Goal: Task Accomplishment & Management: Manage account settings

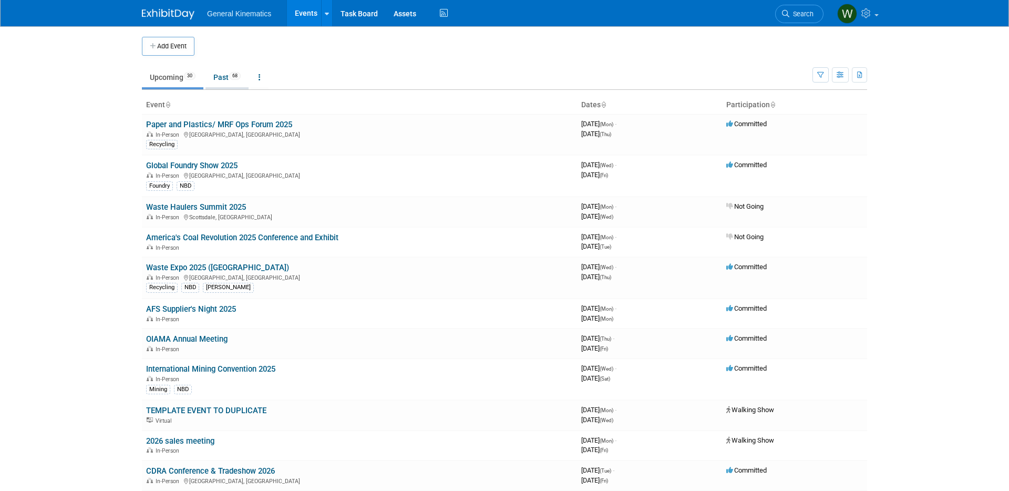
click at [226, 78] on link "Past 68" at bounding box center [226, 77] width 43 height 20
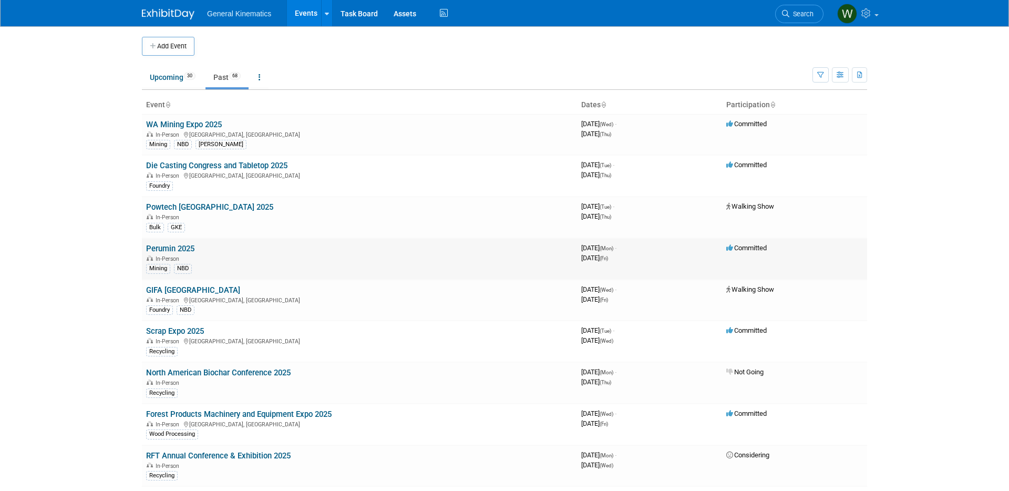
click at [169, 247] on link "Perumin 2025" at bounding box center [170, 248] width 48 height 9
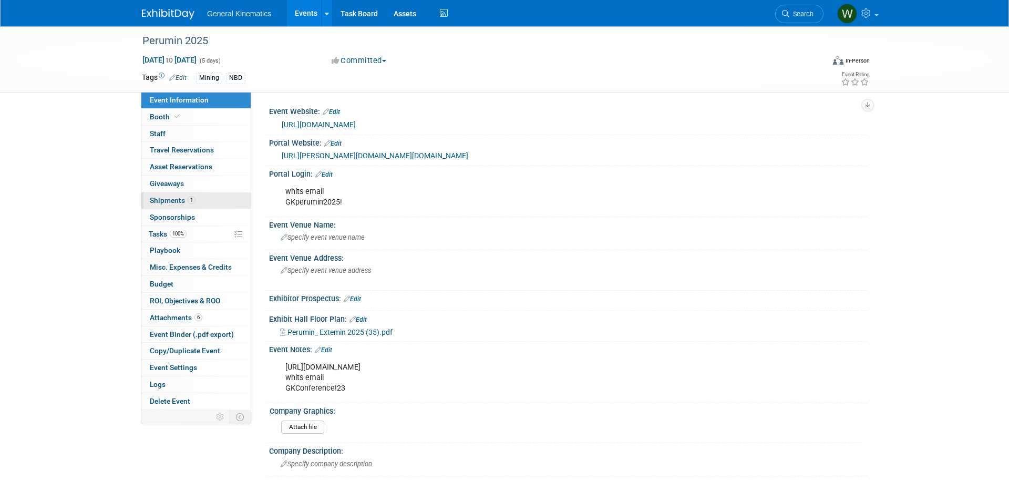
click at [189, 203] on span "1" at bounding box center [192, 200] width 8 height 8
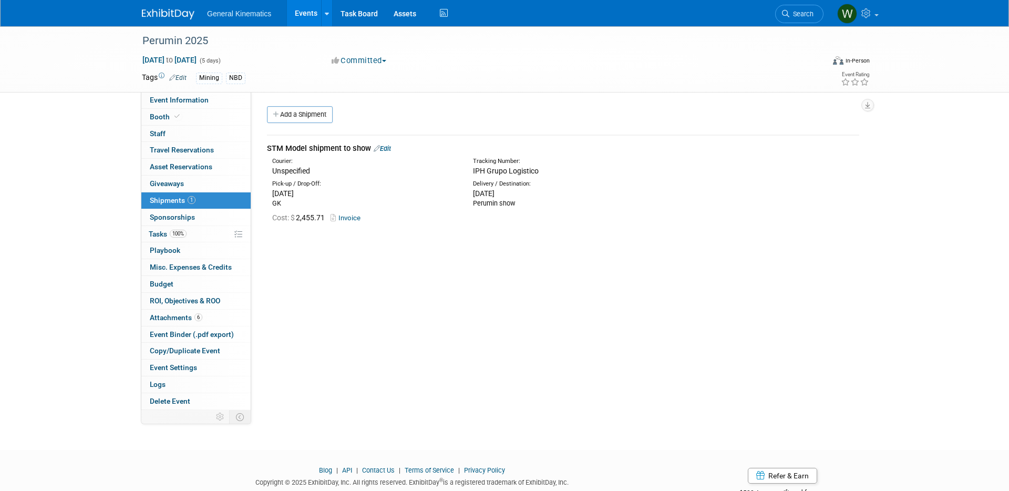
click at [350, 217] on link "Invoice" at bounding box center [347, 218] width 34 height 8
click at [390, 146] on link "Edit" at bounding box center [382, 148] width 17 height 8
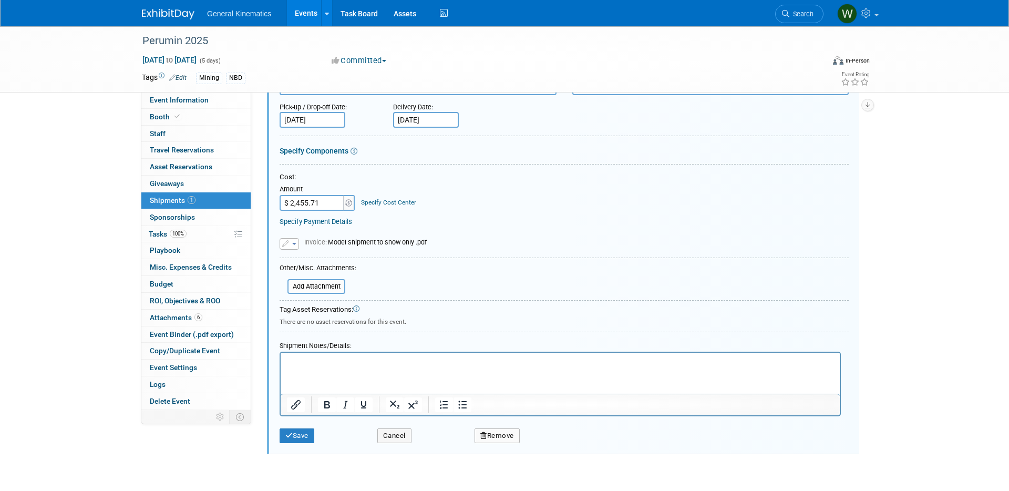
scroll to position [139, 0]
click at [388, 430] on button "Cancel" at bounding box center [394, 433] width 34 height 15
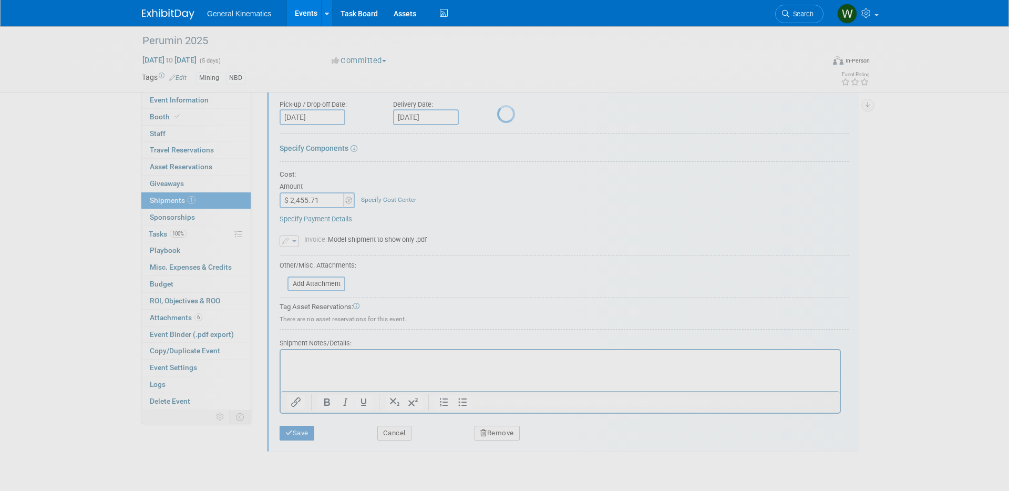
scroll to position [33, 0]
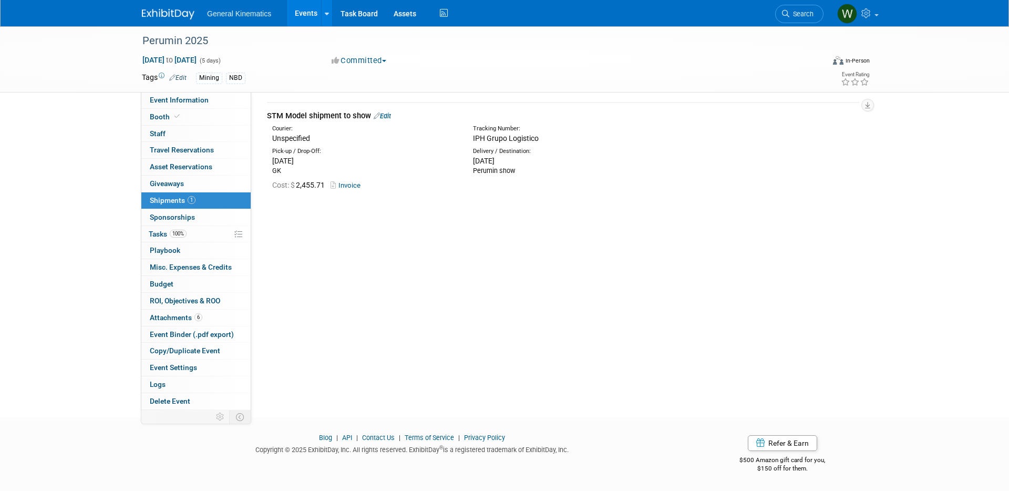
click at [388, 112] on link "Edit" at bounding box center [382, 116] width 17 height 8
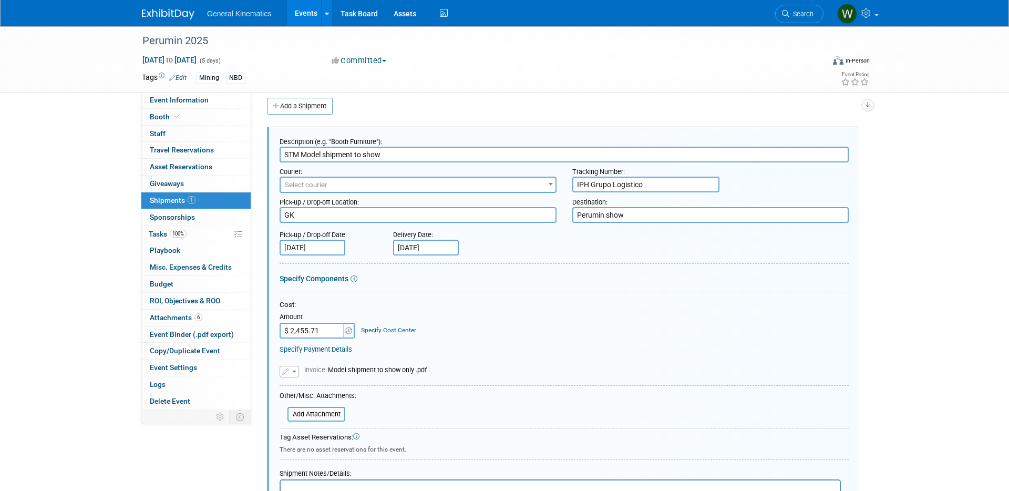
scroll to position [0, 0]
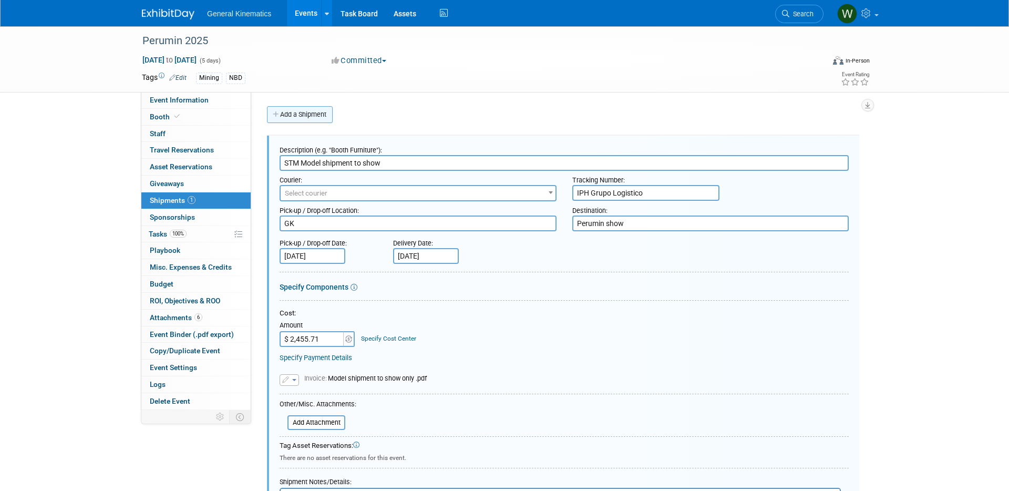
click at [313, 114] on link "Add a Shipment" at bounding box center [300, 114] width 66 height 17
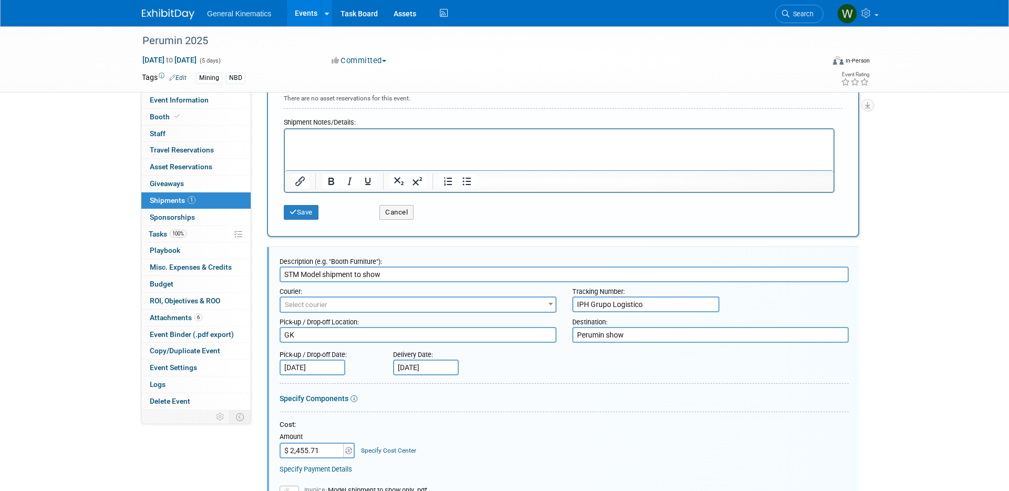
scroll to position [350, 0]
click at [359, 281] on input "STM Model shipment to show" at bounding box center [564, 275] width 569 height 16
click at [359, 280] on input "STM Model shipment to show" at bounding box center [564, 275] width 569 height 16
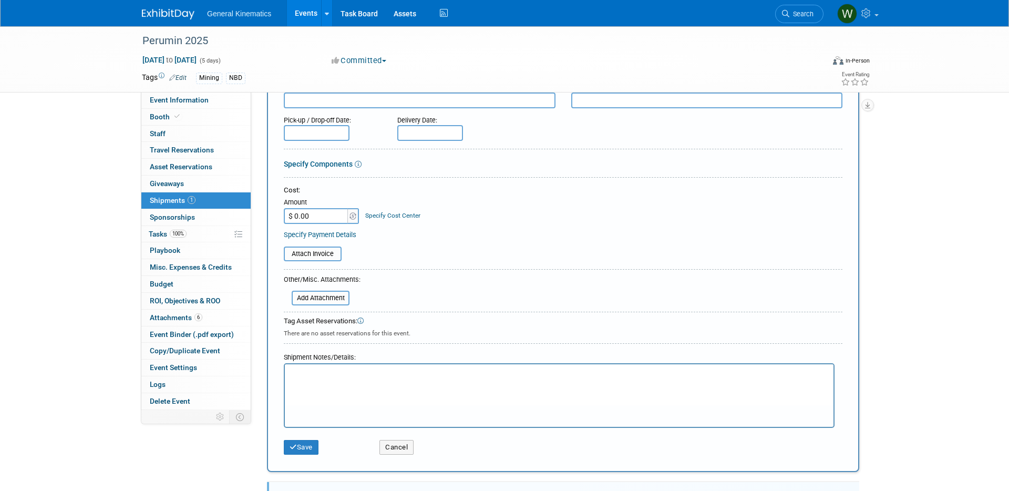
scroll to position [0, 0]
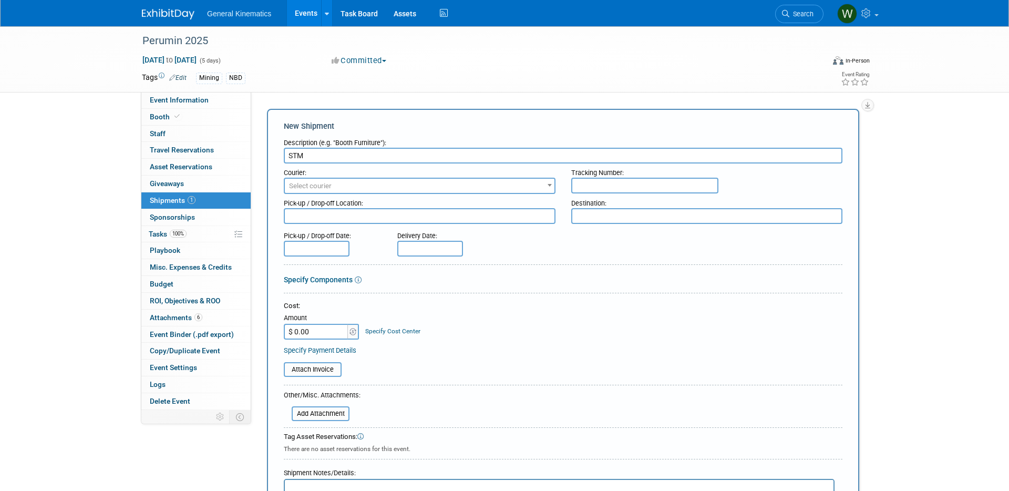
click at [375, 160] on input "STM" at bounding box center [563, 156] width 558 height 16
paste input "STM Model shipment to show"
click at [316, 159] on input "STM STM Model shipment to show" at bounding box center [563, 156] width 558 height 16
click at [364, 154] on input "STM Model shipment to show" at bounding box center [563, 156] width 558 height 16
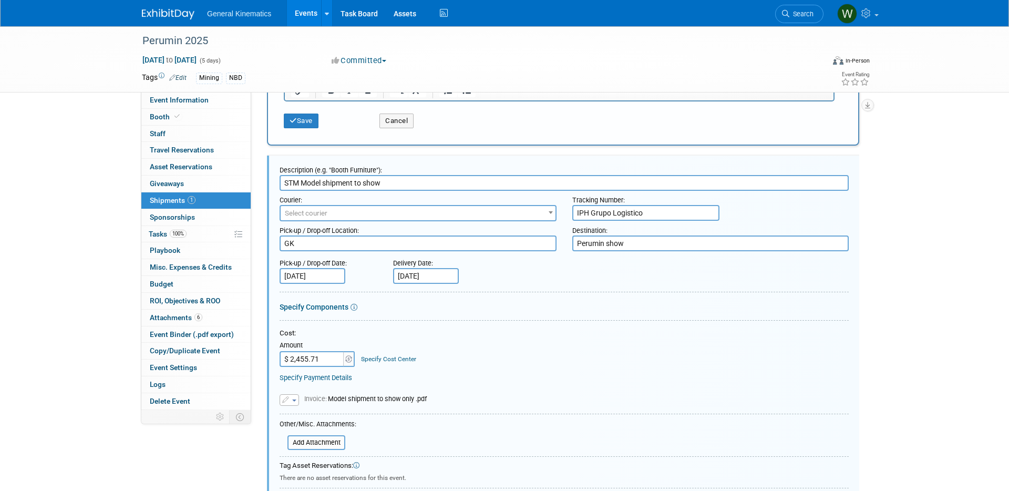
scroll to position [424, 0]
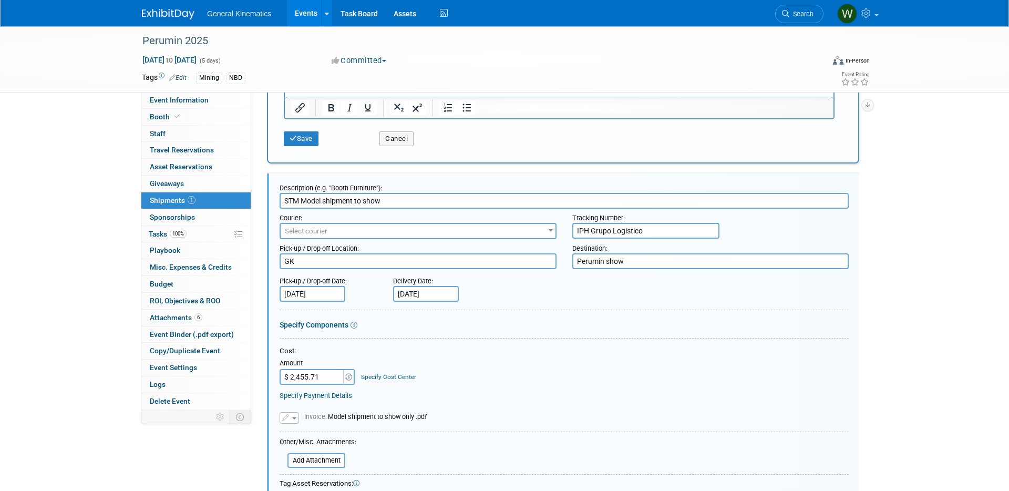
type input "STM Model shipment from show"
click at [592, 229] on input "IPH Grupo Logistico" at bounding box center [645, 231] width 147 height 16
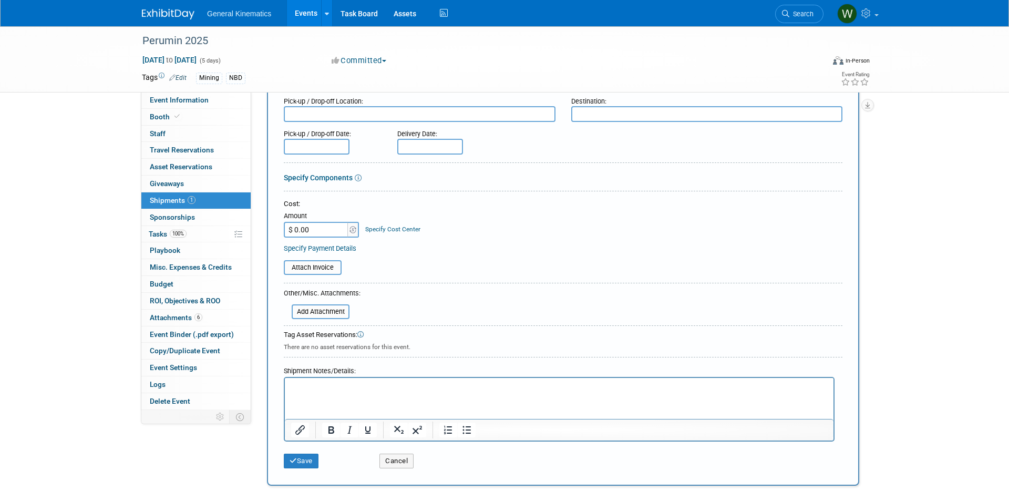
scroll to position [0, 0]
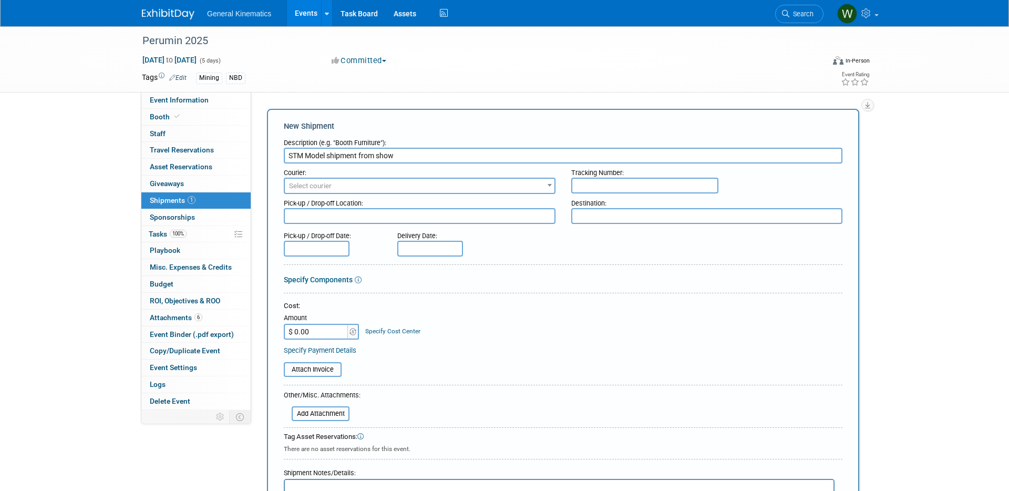
click at [596, 191] on input "text" at bounding box center [644, 186] width 147 height 16
paste input "IPH Grupo Logistico"
type input "IPH Grupo Logistico"
click at [517, 216] on textarea at bounding box center [420, 216] width 272 height 16
type textarea "Perumin show site"
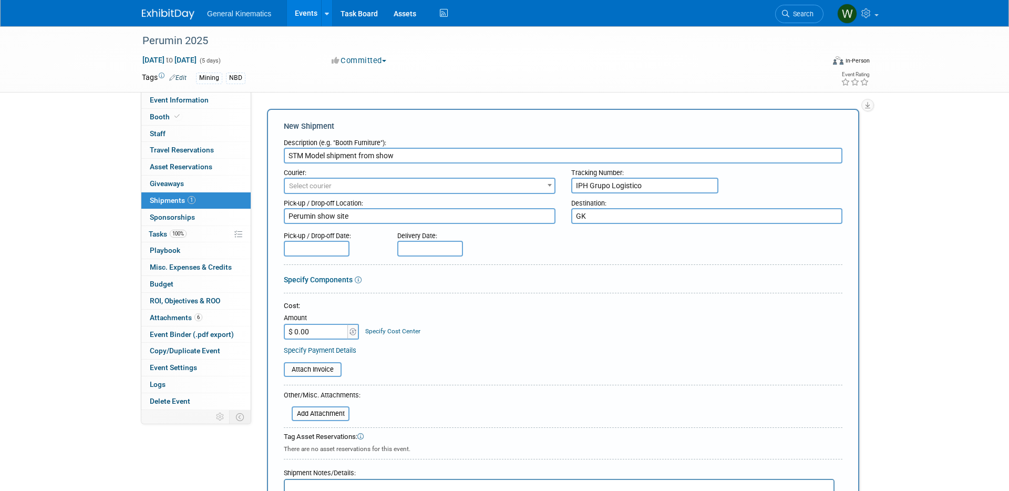
type textarea "GK"
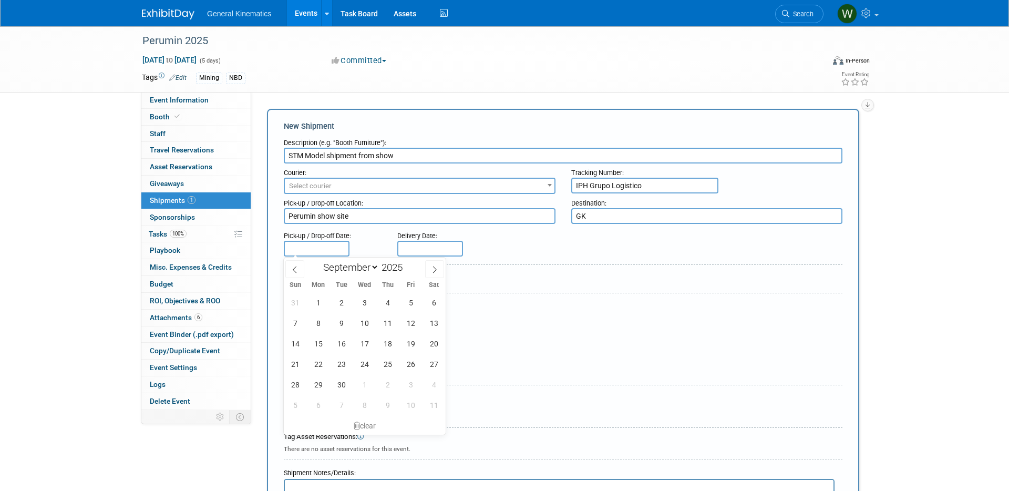
click at [291, 251] on input "text" at bounding box center [317, 249] width 66 height 16
click at [436, 268] on icon at bounding box center [434, 269] width 7 height 7
select select "9"
click at [320, 344] on span "13" at bounding box center [318, 343] width 20 height 20
type input "Oct 13, 2025"
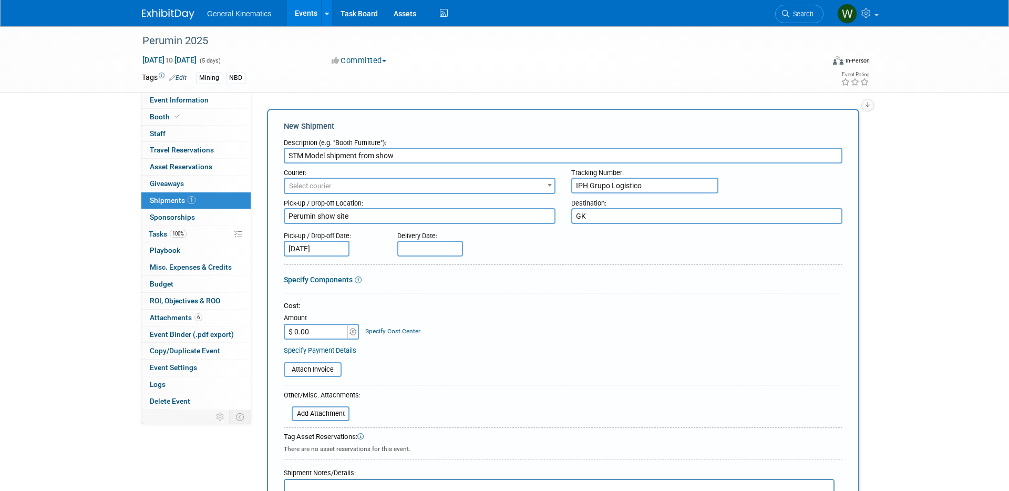
click at [317, 247] on input "Oct 13, 2025" at bounding box center [317, 249] width 66 height 16
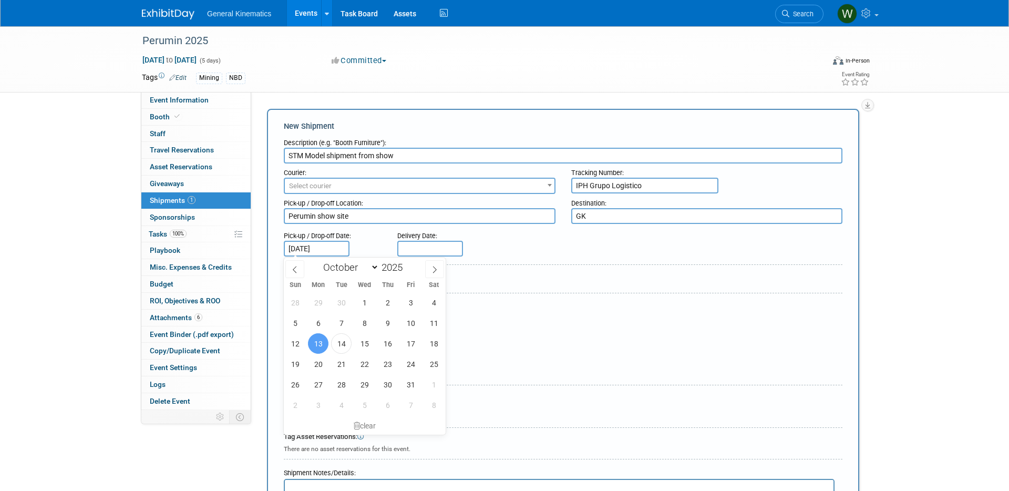
drag, startPoint x: 544, startPoint y: 297, endPoint x: 520, endPoint y: 287, distance: 26.0
click at [542, 296] on div at bounding box center [563, 295] width 558 height 5
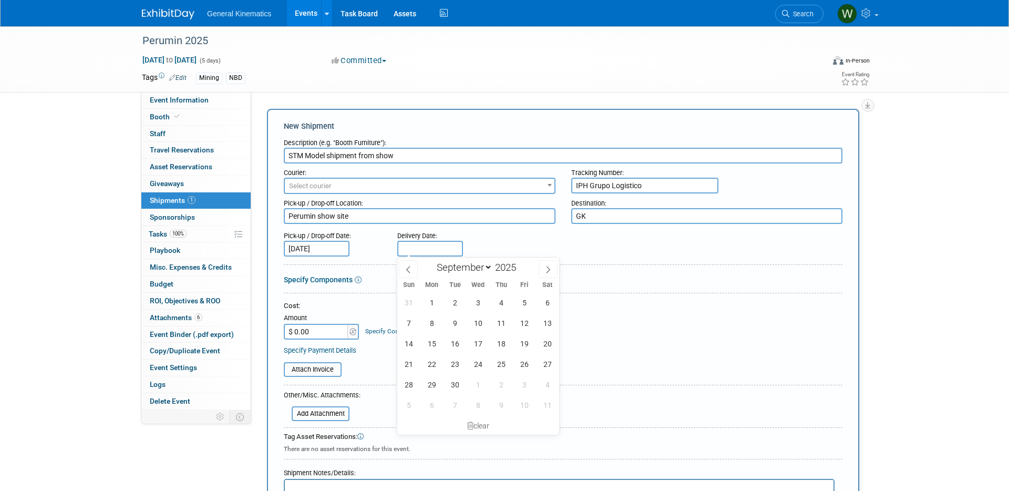
click at [429, 249] on input "text" at bounding box center [430, 249] width 66 height 16
click at [453, 384] on span "30" at bounding box center [454, 384] width 20 height 20
type input "Sep 30, 2025"
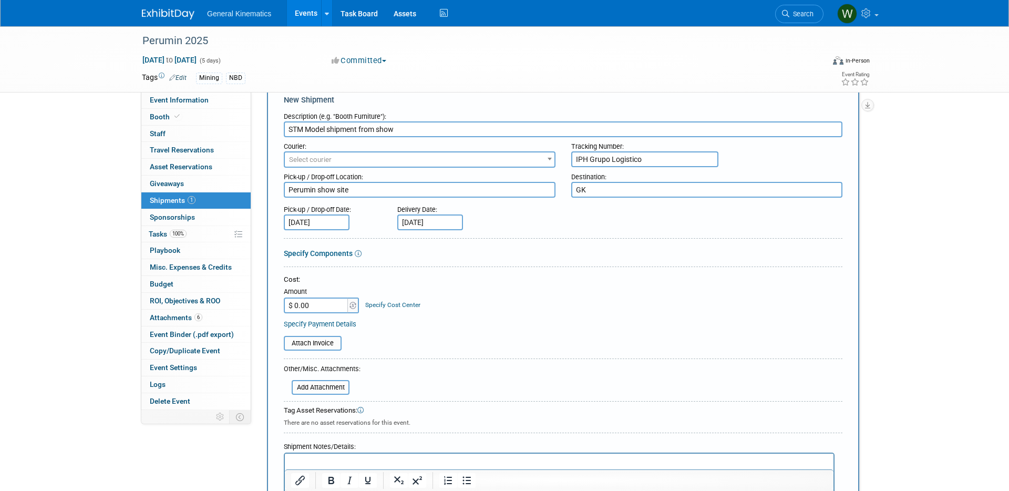
click at [337, 298] on input "$ 0.00" at bounding box center [317, 305] width 66 height 16
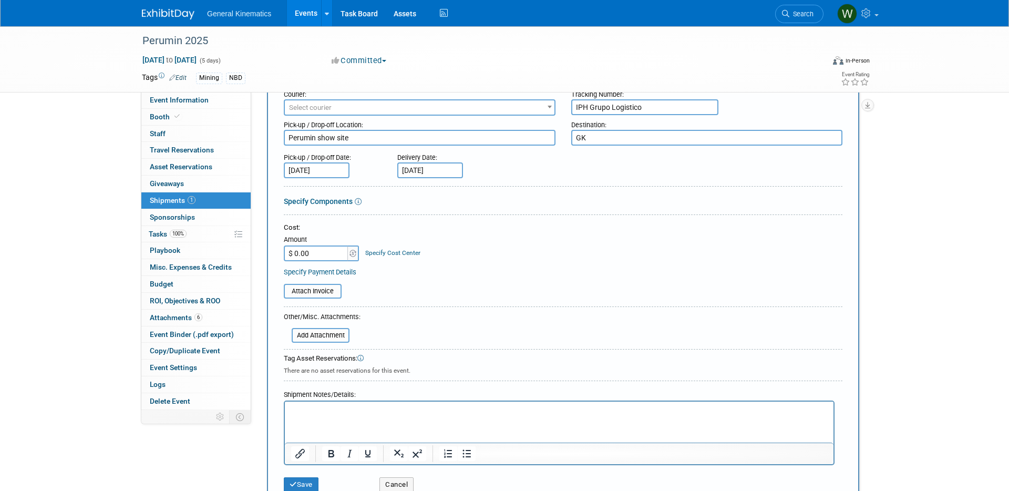
scroll to position [77, 0]
click at [356, 413] on p "Rich Text Area. Press ALT-0 for help." at bounding box center [559, 412] width 536 height 11
